Goal: Information Seeking & Learning: Learn about a topic

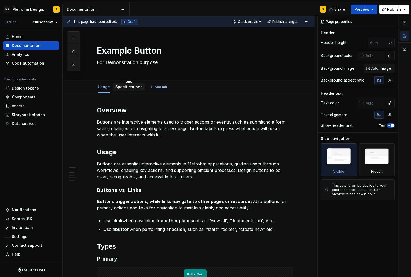
click at [129, 87] on link "Specifications" at bounding box center [128, 87] width 27 height 5
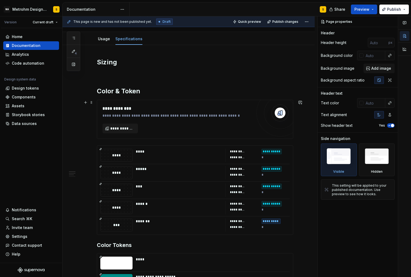
scroll to position [48, 0]
type textarea "*"
click at [116, 142] on div "**********" at bounding box center [195, 237] width 196 height 359
click at [306, 130] on div "**********" at bounding box center [189, 275] width 252 height 461
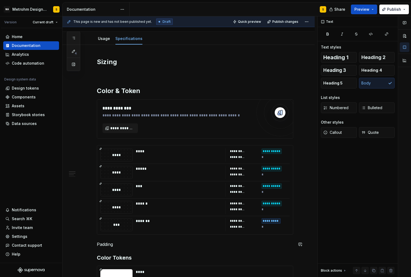
click at [90, 248] on div "**********" at bounding box center [189, 282] width 252 height 474
click at [93, 244] on span at bounding box center [91, 245] width 4 height 8
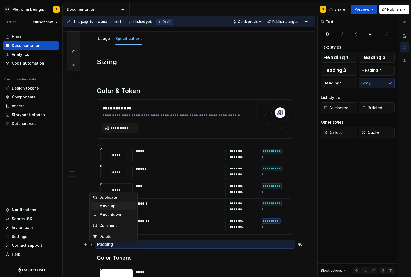
click at [103, 208] on div "Move up" at bounding box center [116, 205] width 35 height 5
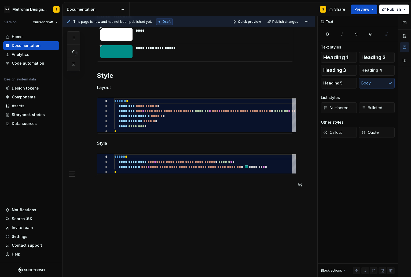
scroll to position [145, 0]
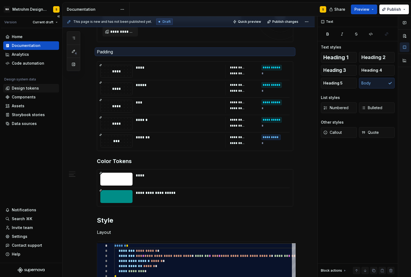
click at [24, 90] on div "Design tokens" at bounding box center [25, 88] width 27 height 5
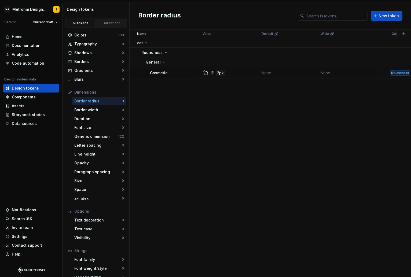
click at [95, 101] on div "Border radius" at bounding box center [98, 100] width 48 height 5
click at [22, 40] on div "Home" at bounding box center [31, 36] width 56 height 9
click at [26, 44] on div "Documentation" at bounding box center [26, 45] width 29 height 5
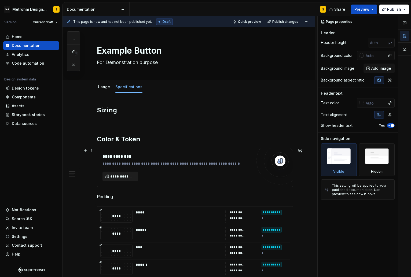
click at [129, 177] on span "**********" at bounding box center [122, 176] width 24 height 5
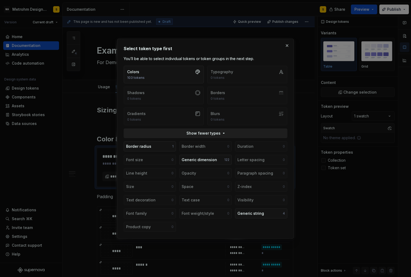
click at [217, 133] on span "Show fewer types" at bounding box center [203, 133] width 34 height 5
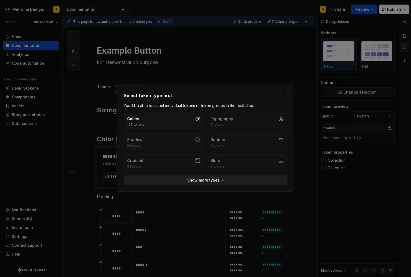
click at [223, 181] on button "Show more types" at bounding box center [206, 180] width 164 height 10
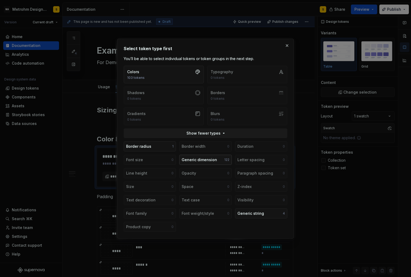
click at [208, 159] on div "Generic dimension" at bounding box center [199, 159] width 35 height 5
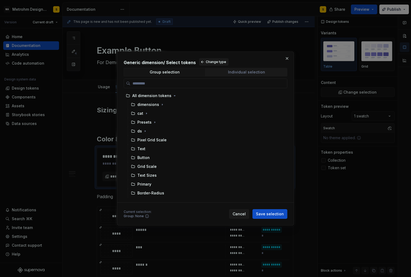
click at [255, 74] on div "Individual selection" at bounding box center [246, 72] width 37 height 4
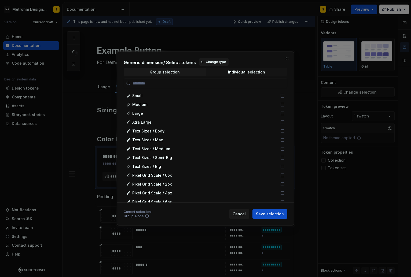
click at [241, 209] on div "Current selection : Group: None Cancel Save selection" at bounding box center [206, 213] width 164 height 12
click at [243, 214] on span "Cancel" at bounding box center [239, 213] width 13 height 5
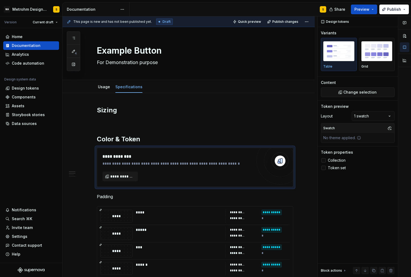
type textarea "*"
